Goal: Information Seeking & Learning: Learn about a topic

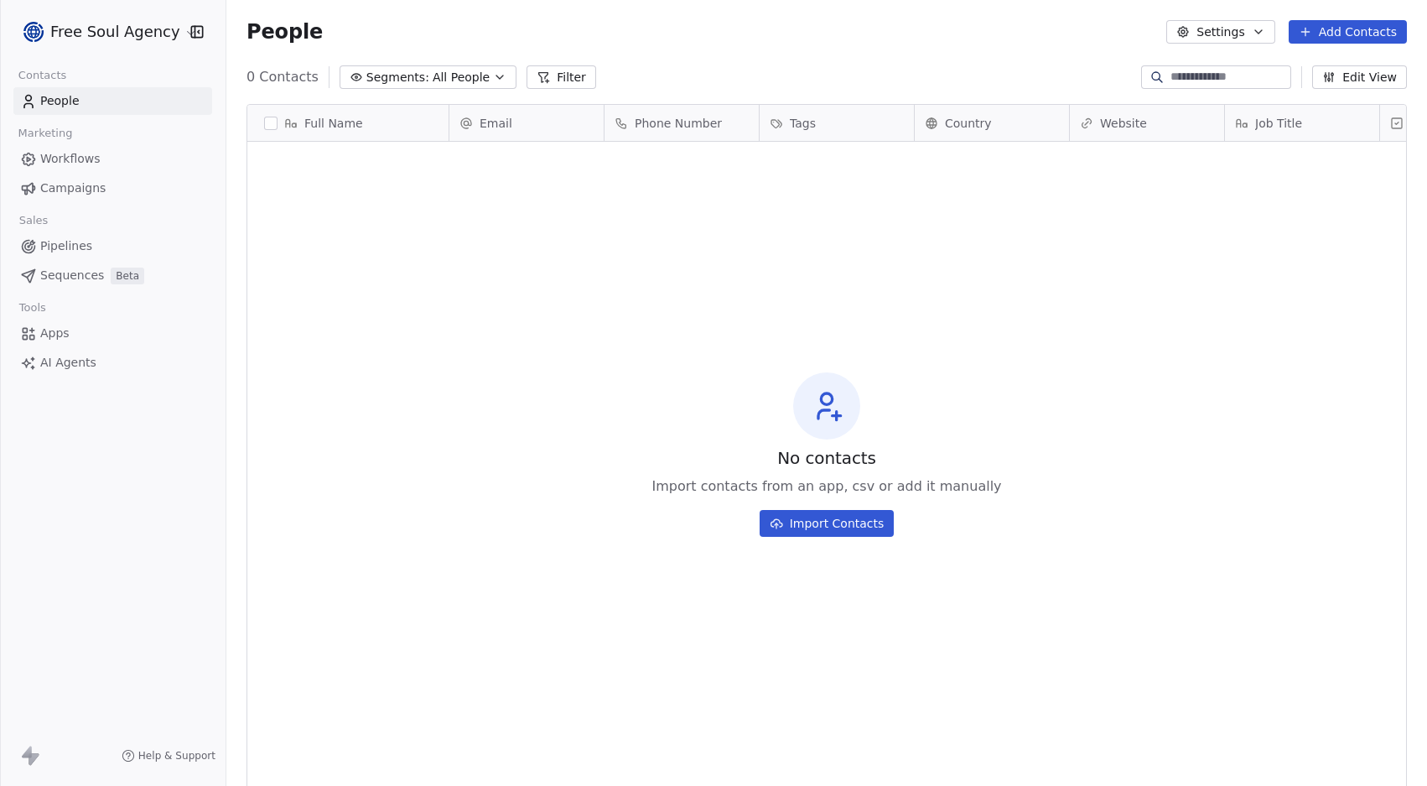
scroll to position [678, 1188]
click at [60, 366] on span "AI Agents" at bounding box center [68, 363] width 56 height 18
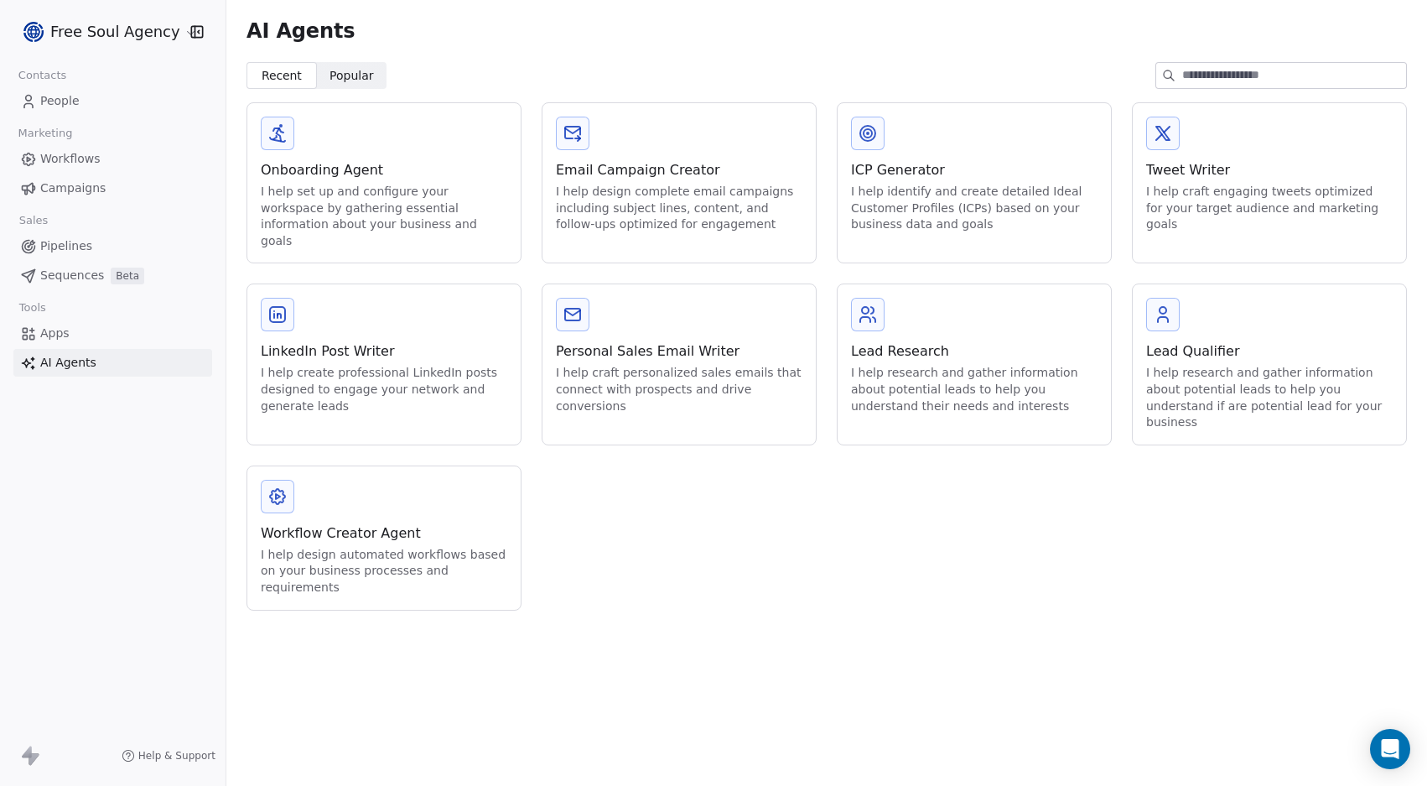
click at [346, 74] on span "Popular" at bounding box center [351, 76] width 44 height 18
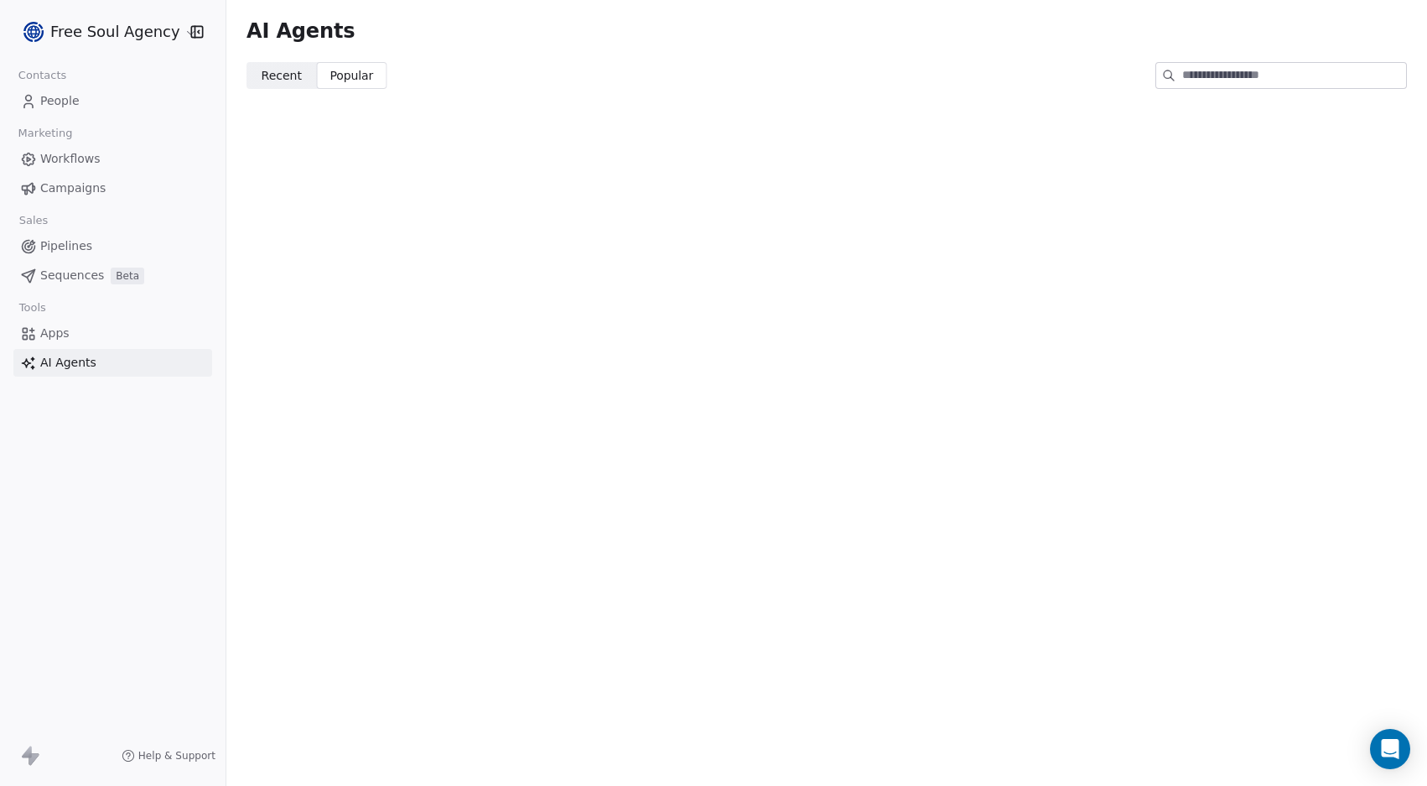
click at [302, 74] on span "Recent Recent" at bounding box center [281, 75] width 70 height 27
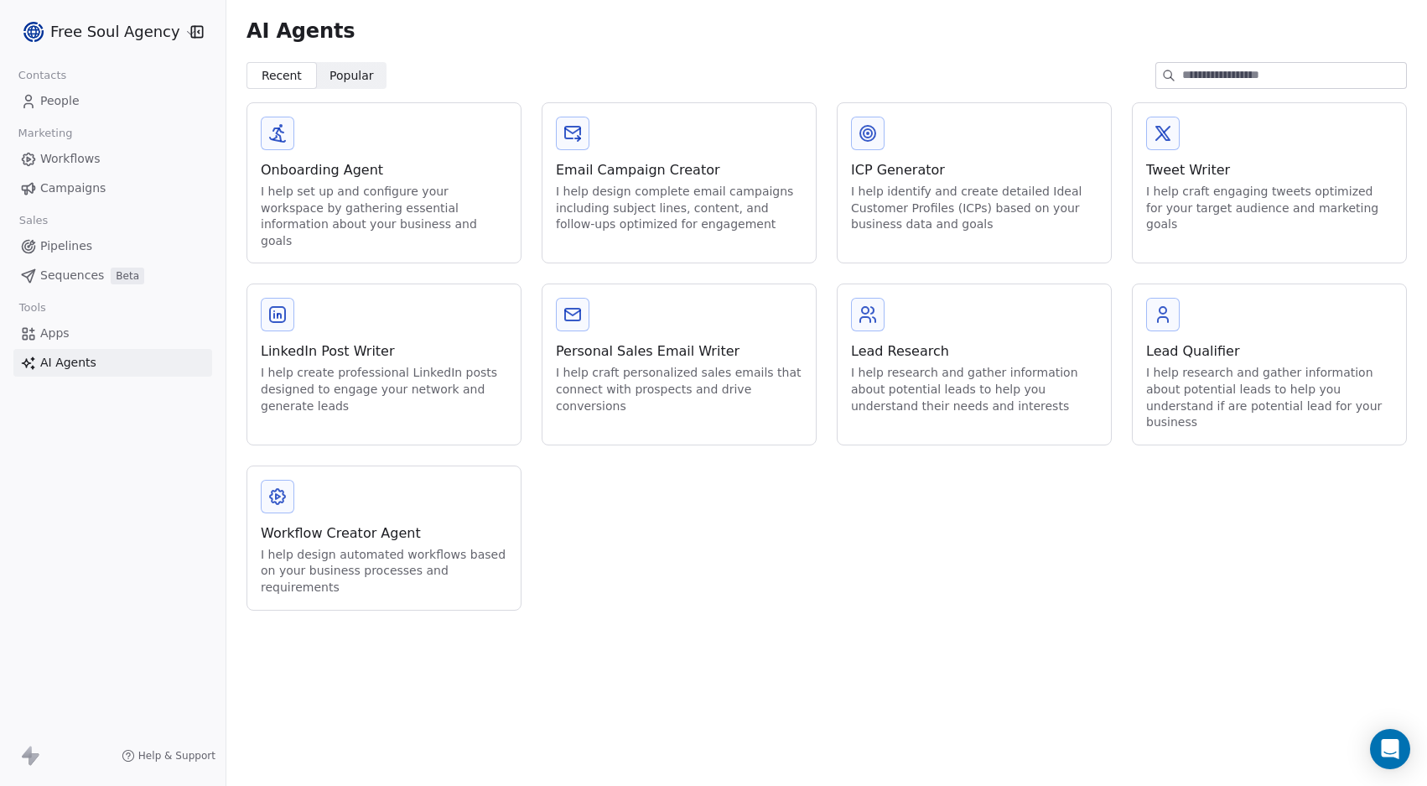
click at [411, 200] on div "I help set up and configure your workspace by gathering essential information a…" at bounding box center [384, 216] width 246 height 65
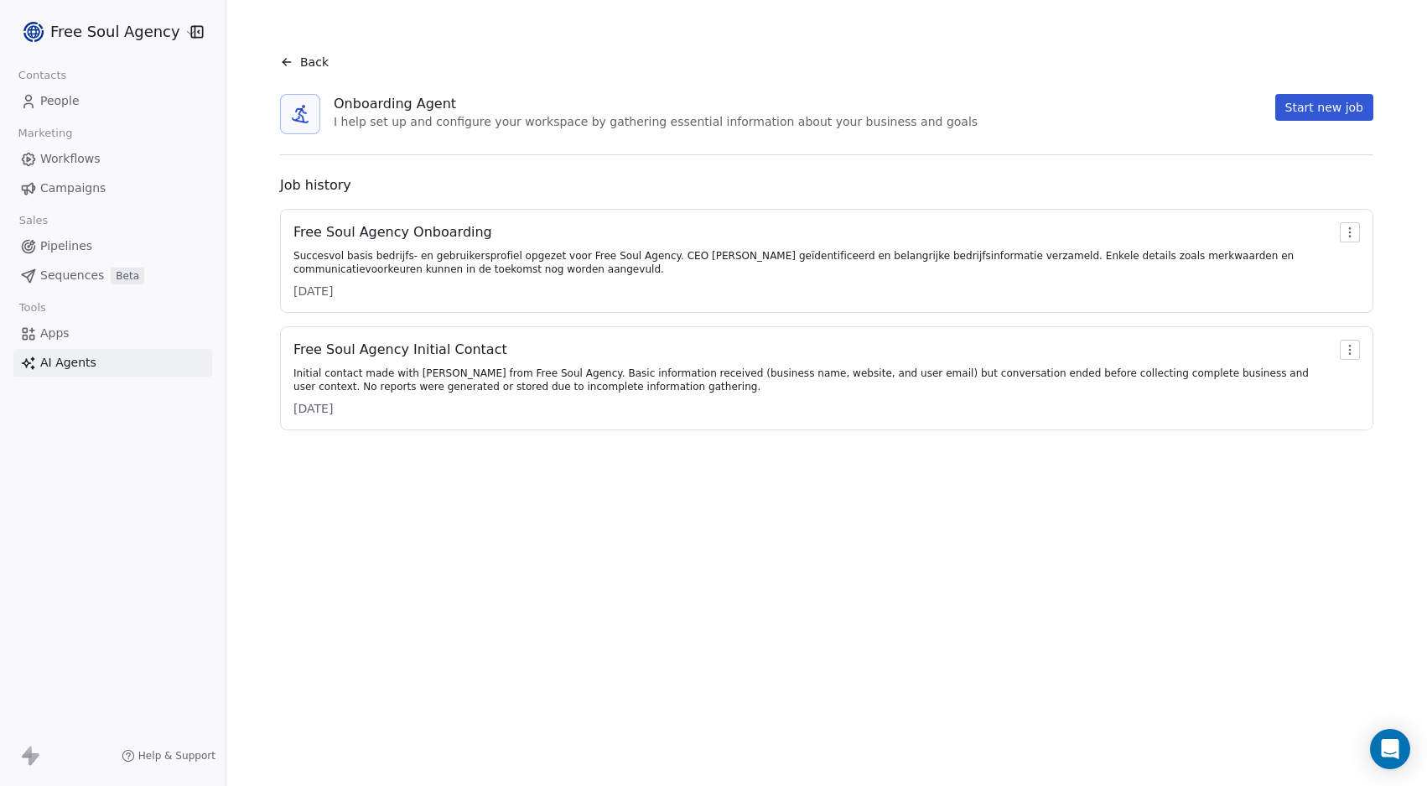
click at [480, 250] on div "Succesvol basis bedrijfs- en gebruikersprofiel opgezet voor Free Soul Agency. C…" at bounding box center [813, 262] width 1040 height 27
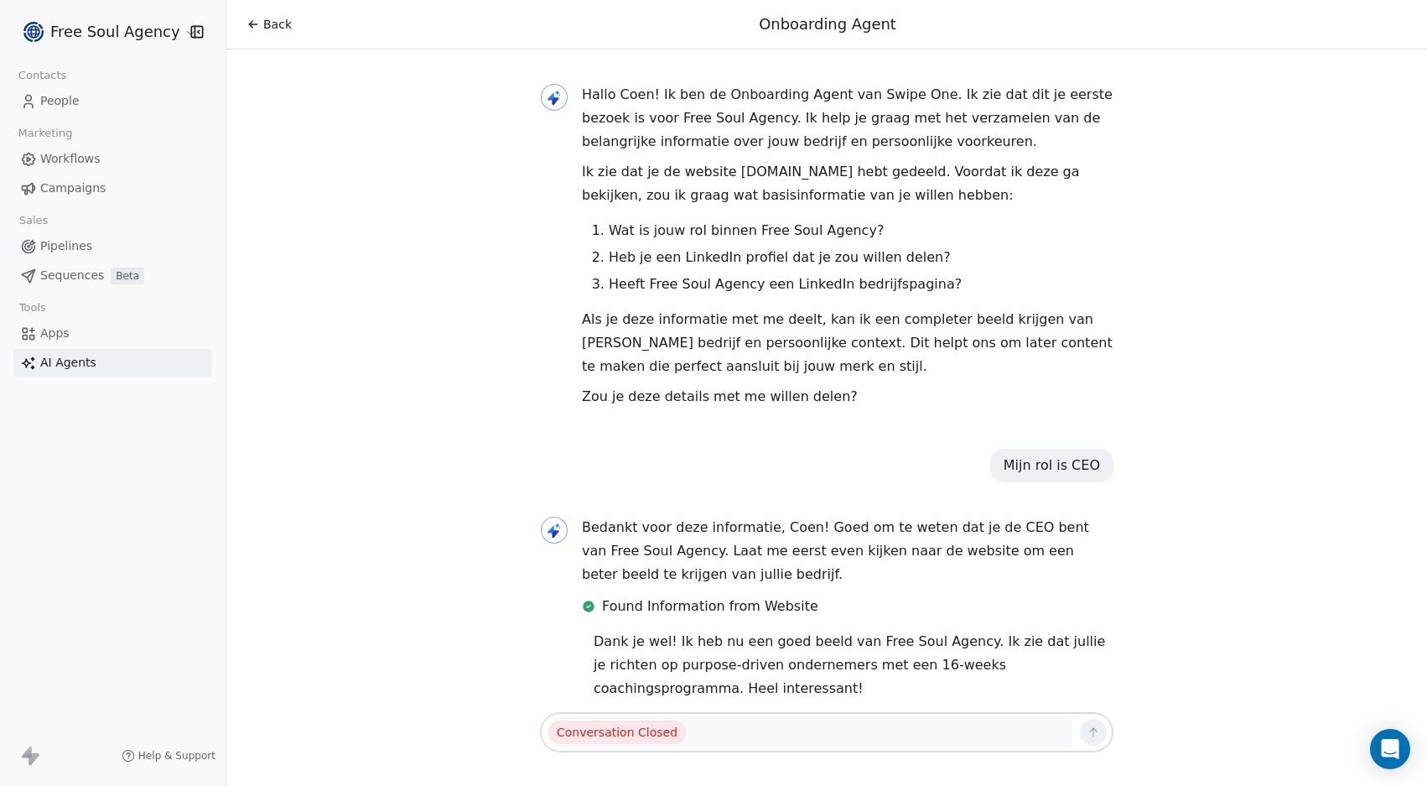
click at [153, 37] on html "Free Soul Agency Contacts People Marketing Workflows Campaigns Sales Pipelines …" at bounding box center [713, 393] width 1427 height 786
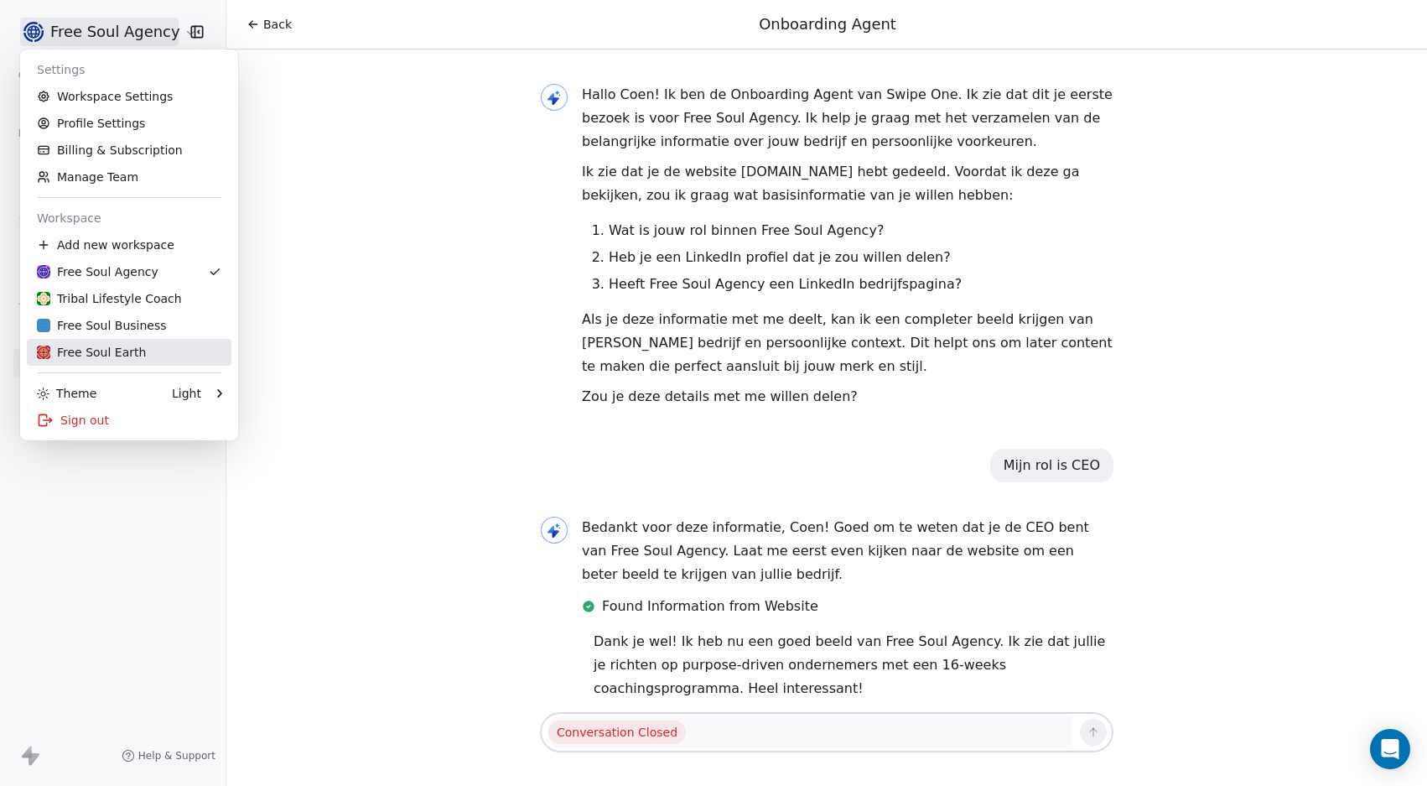
click at [119, 346] on div "Free Soul Earth" at bounding box center [91, 352] width 109 height 17
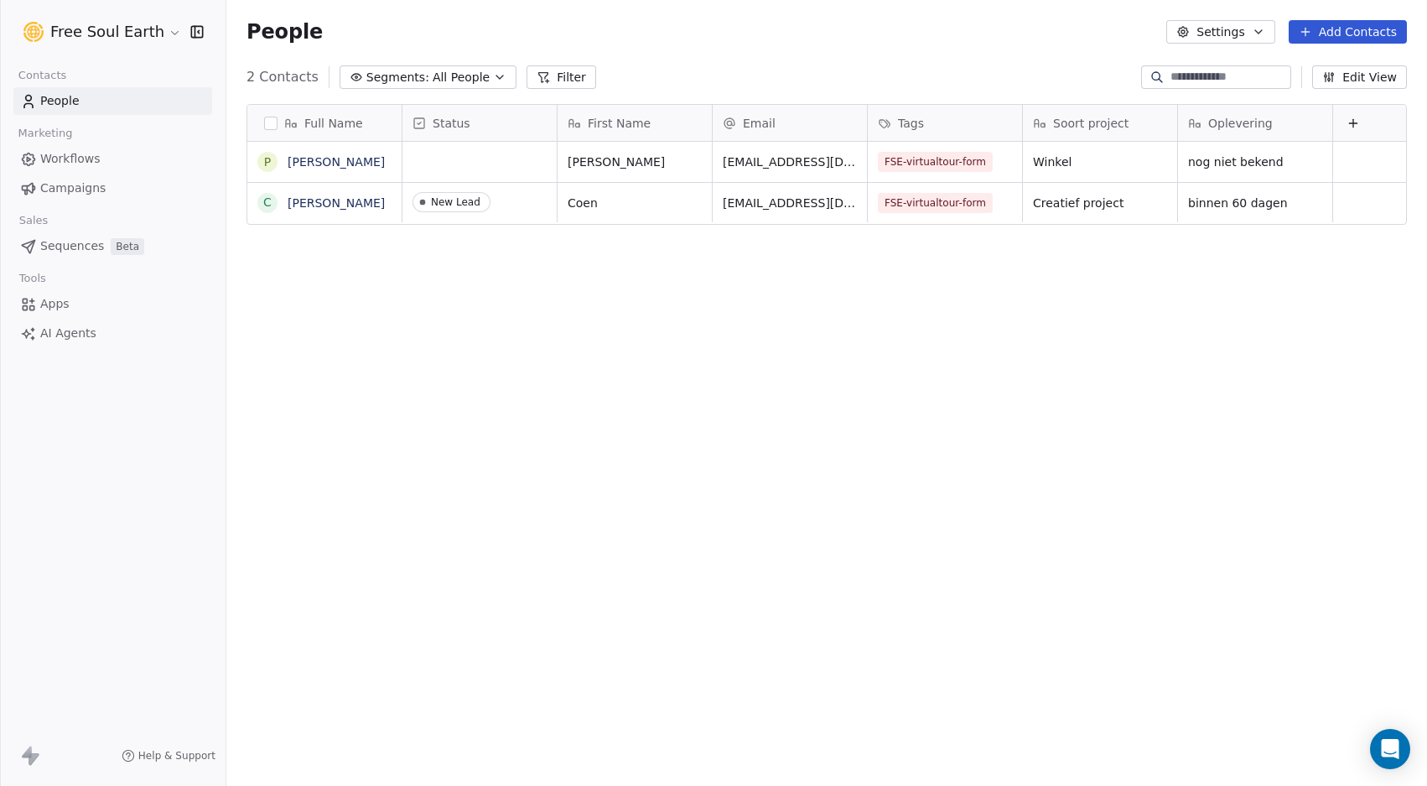
scroll to position [678, 1188]
click at [80, 336] on span "AI Agents" at bounding box center [68, 333] width 56 height 18
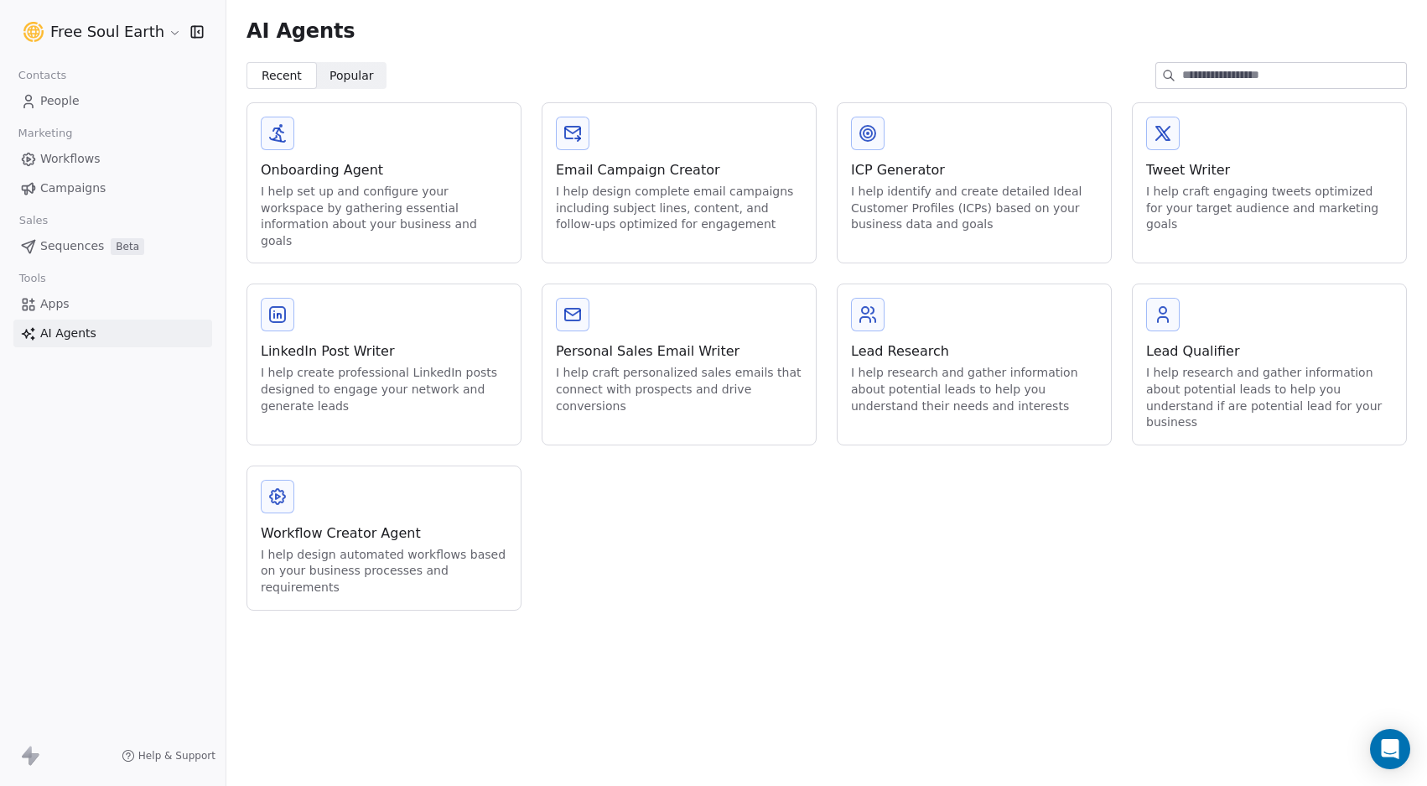
click at [364, 215] on div "I help set up and configure your workspace by gathering essential information a…" at bounding box center [384, 216] width 246 height 65
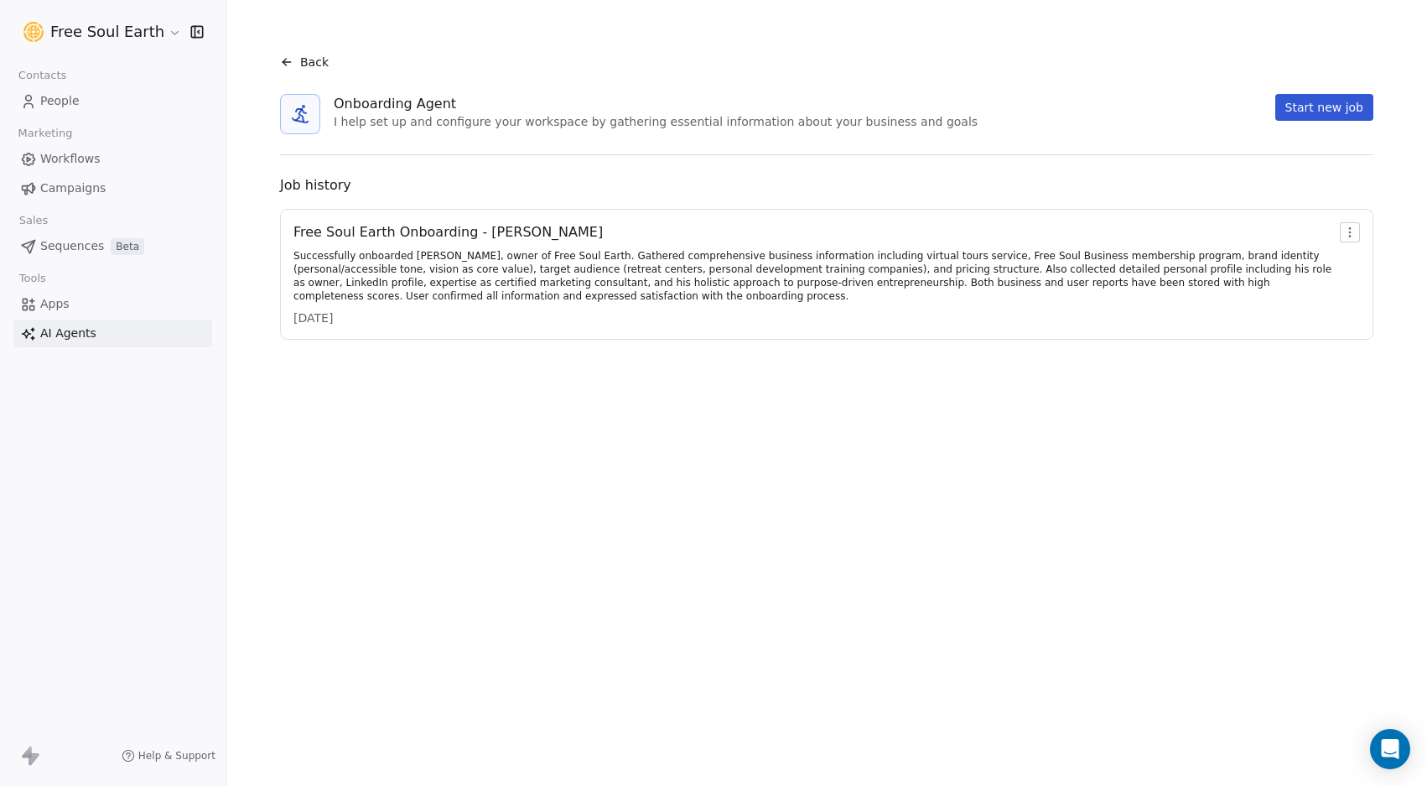
click at [407, 265] on div "Successfully onboarded Coen Tuerlings, owner of Free Soul Earth. Gathered compr…" at bounding box center [813, 276] width 1040 height 54
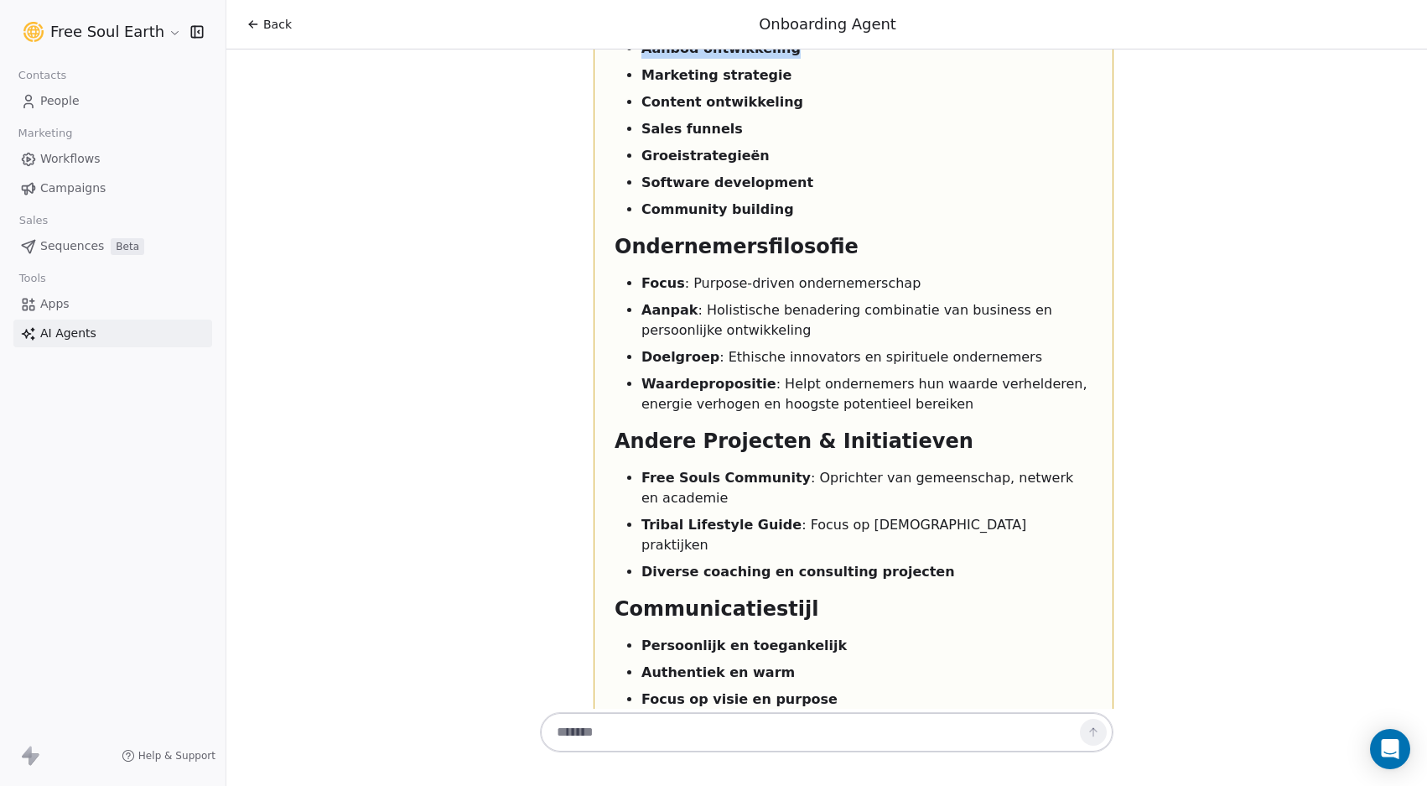
scroll to position [5591, 0]
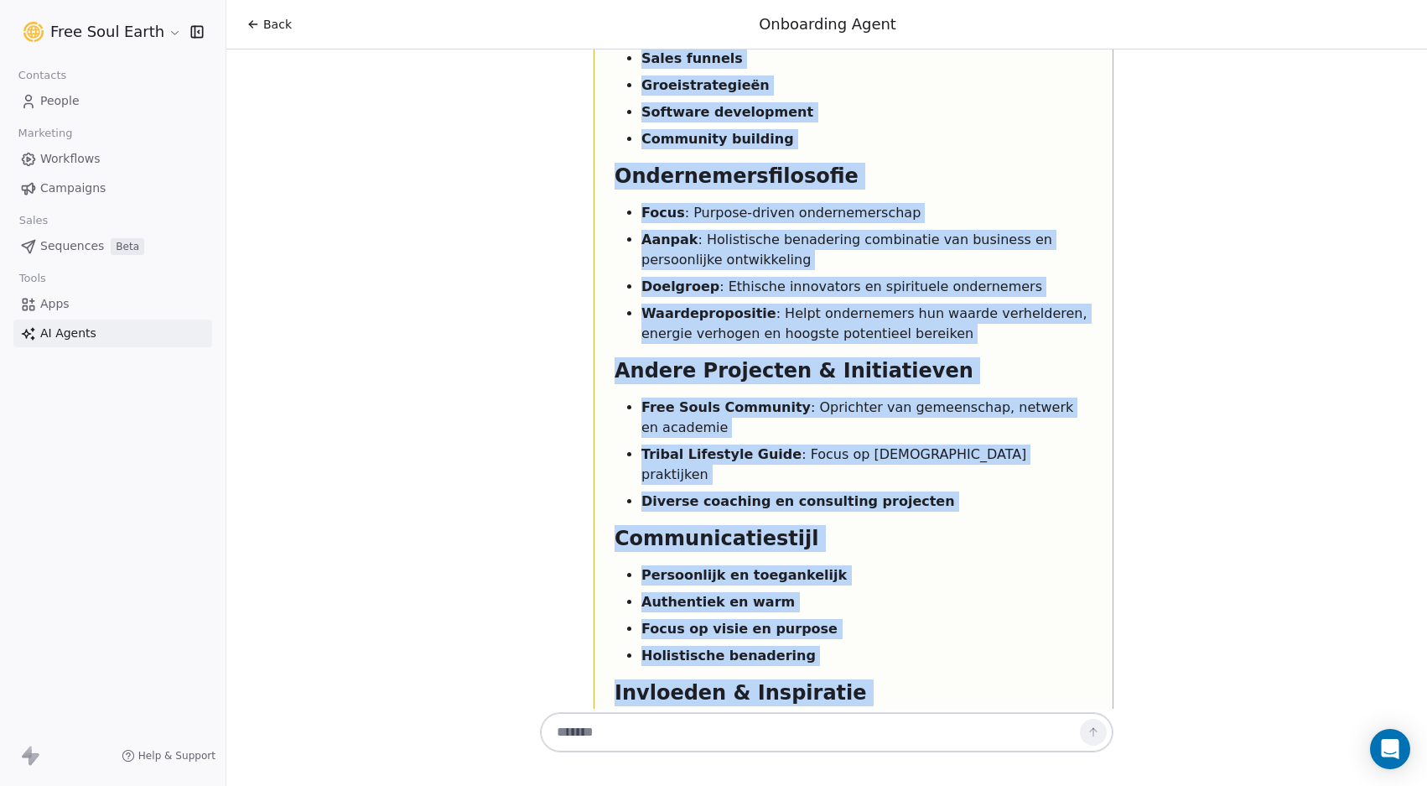
drag, startPoint x: 606, startPoint y: 185, endPoint x: 1041, endPoint y: 617, distance: 613.0
click at [1041, 617] on div "Coen Tuerlings - Gebruikersrapport Persoonlijke Informatie Naam : Coen Tuerling…" at bounding box center [854, 58] width 520 height 1497
copy div "Persoonlijke Informatie Naam : Coen Tuerlings Email : office@freesoul.agency Ro…"
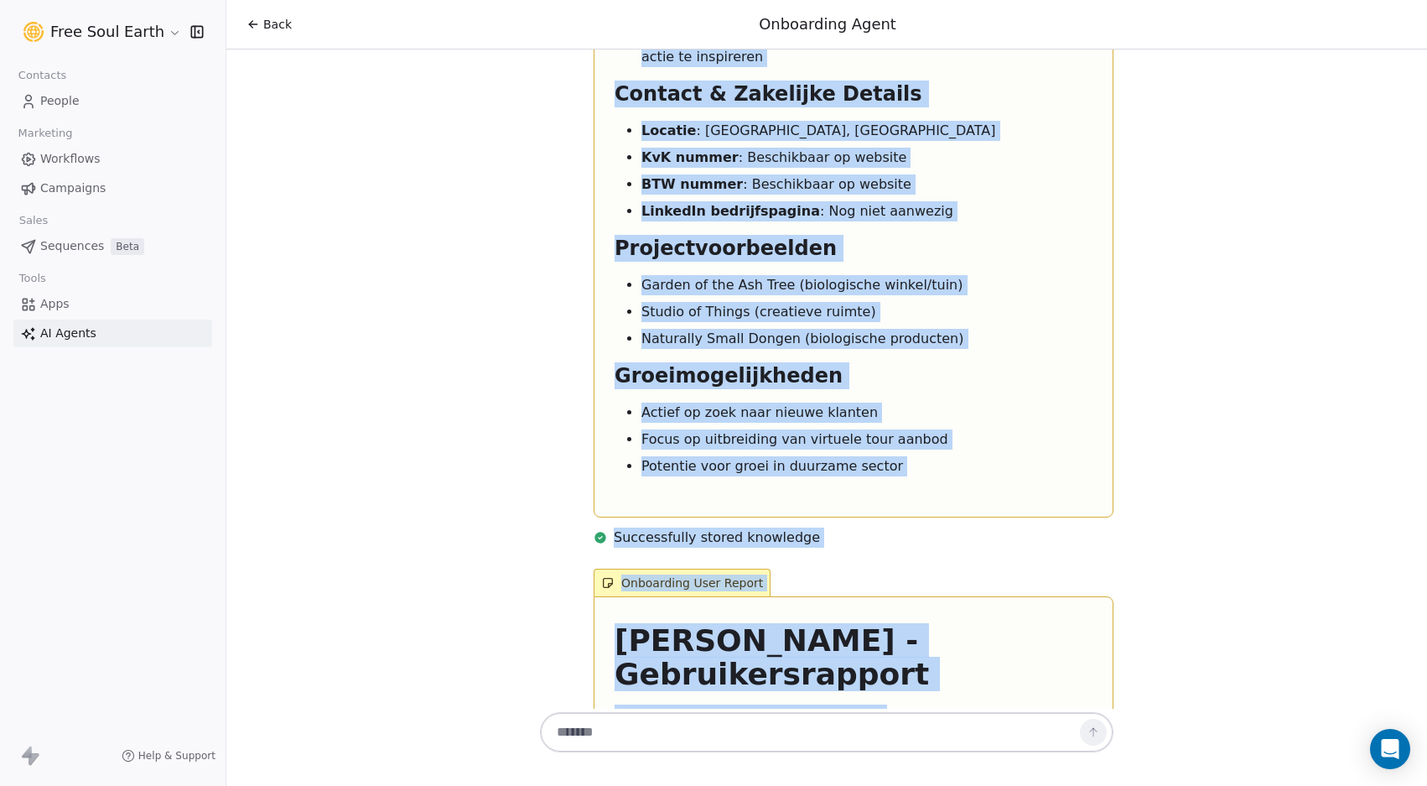
scroll to position [4360, 0]
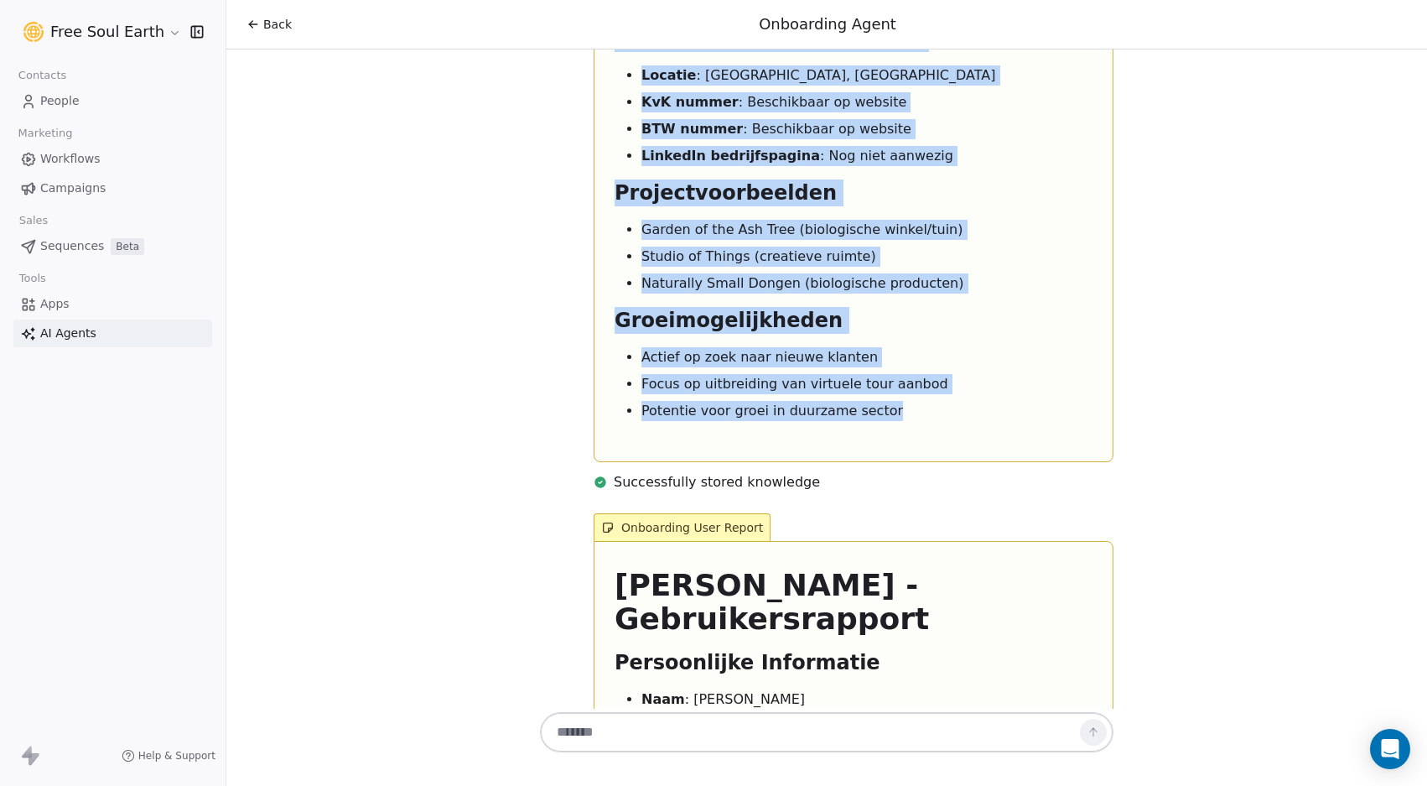
drag, startPoint x: 609, startPoint y: 166, endPoint x: 884, endPoint y: 302, distance: 306.7
copy div "Free Soul Earth - Bedrijfsrapport Bedrijfsinformatie Bedrijfsnaam : Free Soul E…"
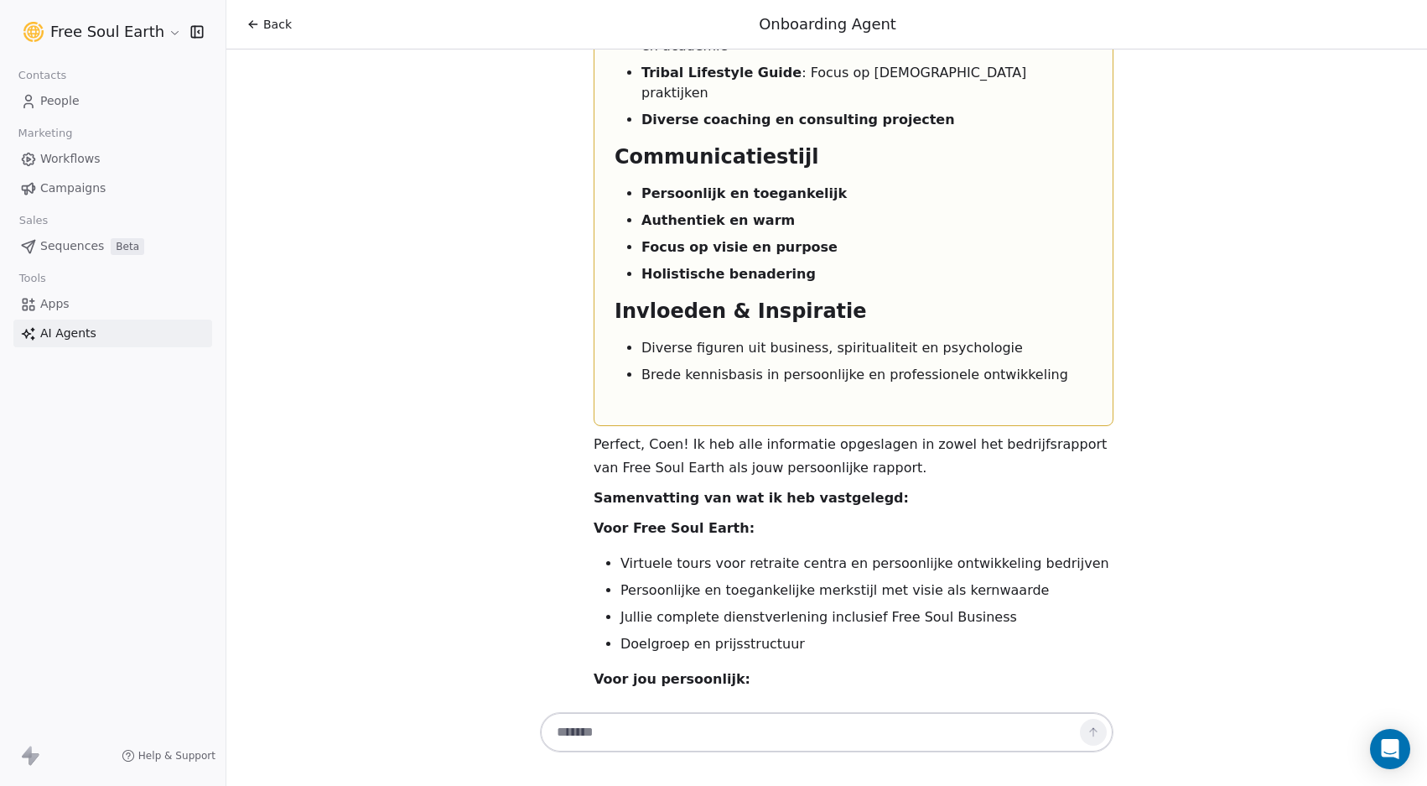
scroll to position [6042, 0]
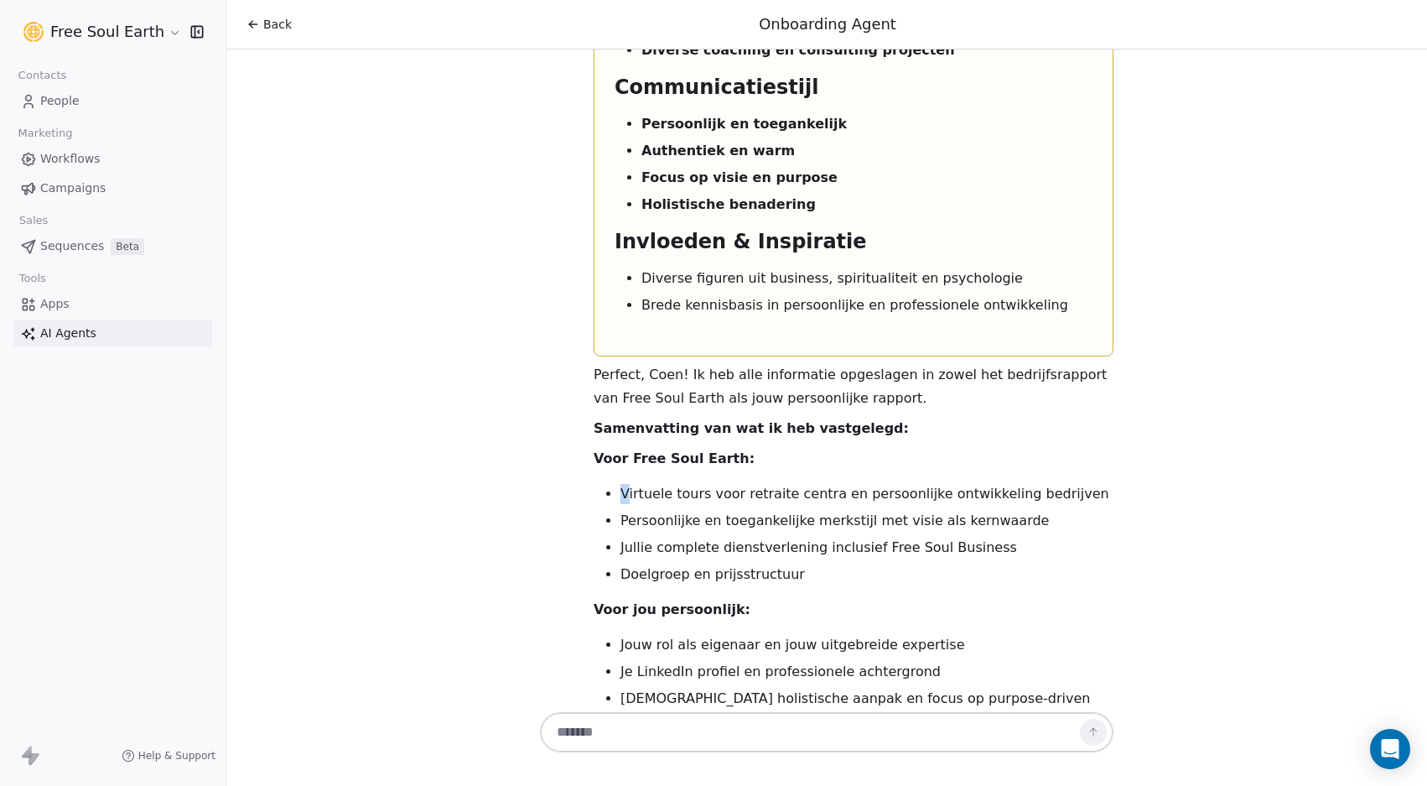
click at [622, 484] on li "Virtuele tours voor retraite centra en persoonlijke ontwikkeling bedrijven" at bounding box center [866, 494] width 493 height 20
click at [834, 598] on p "Voor jou persoonlijk:" at bounding box center [854, 609] width 520 height 23
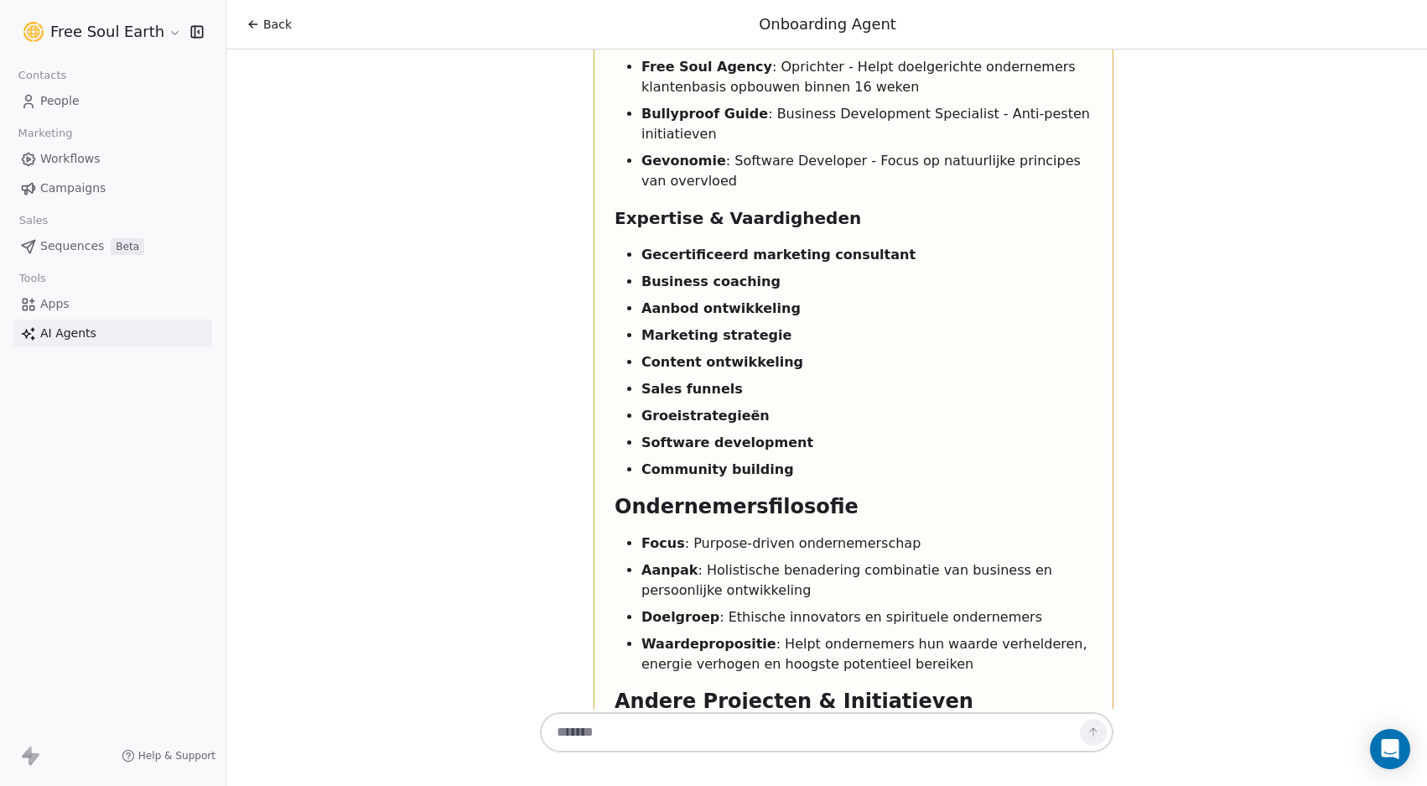
scroll to position [5256, 0]
